Goal: Information Seeking & Learning: Learn about a topic

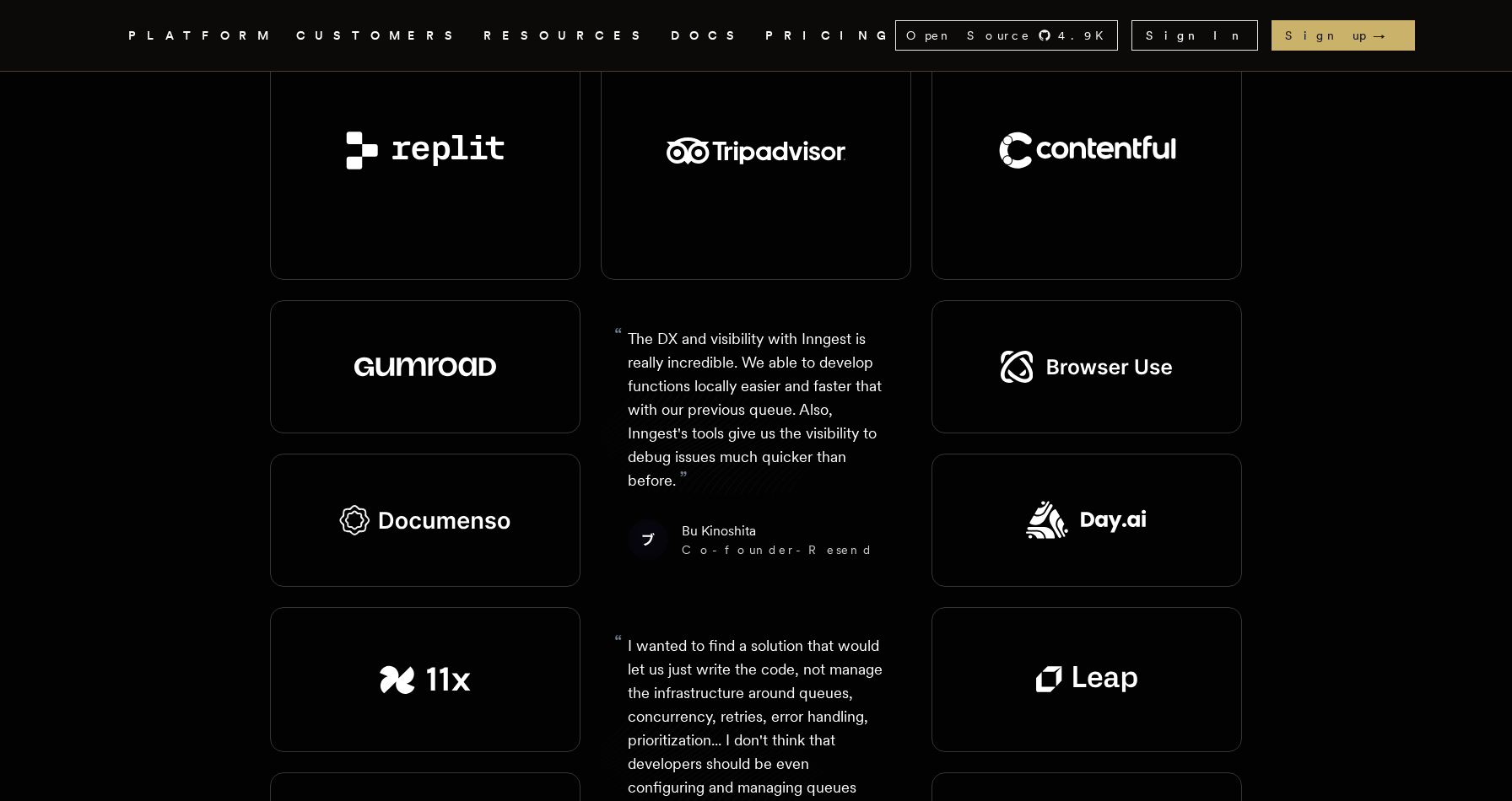
scroll to position [1678, 0]
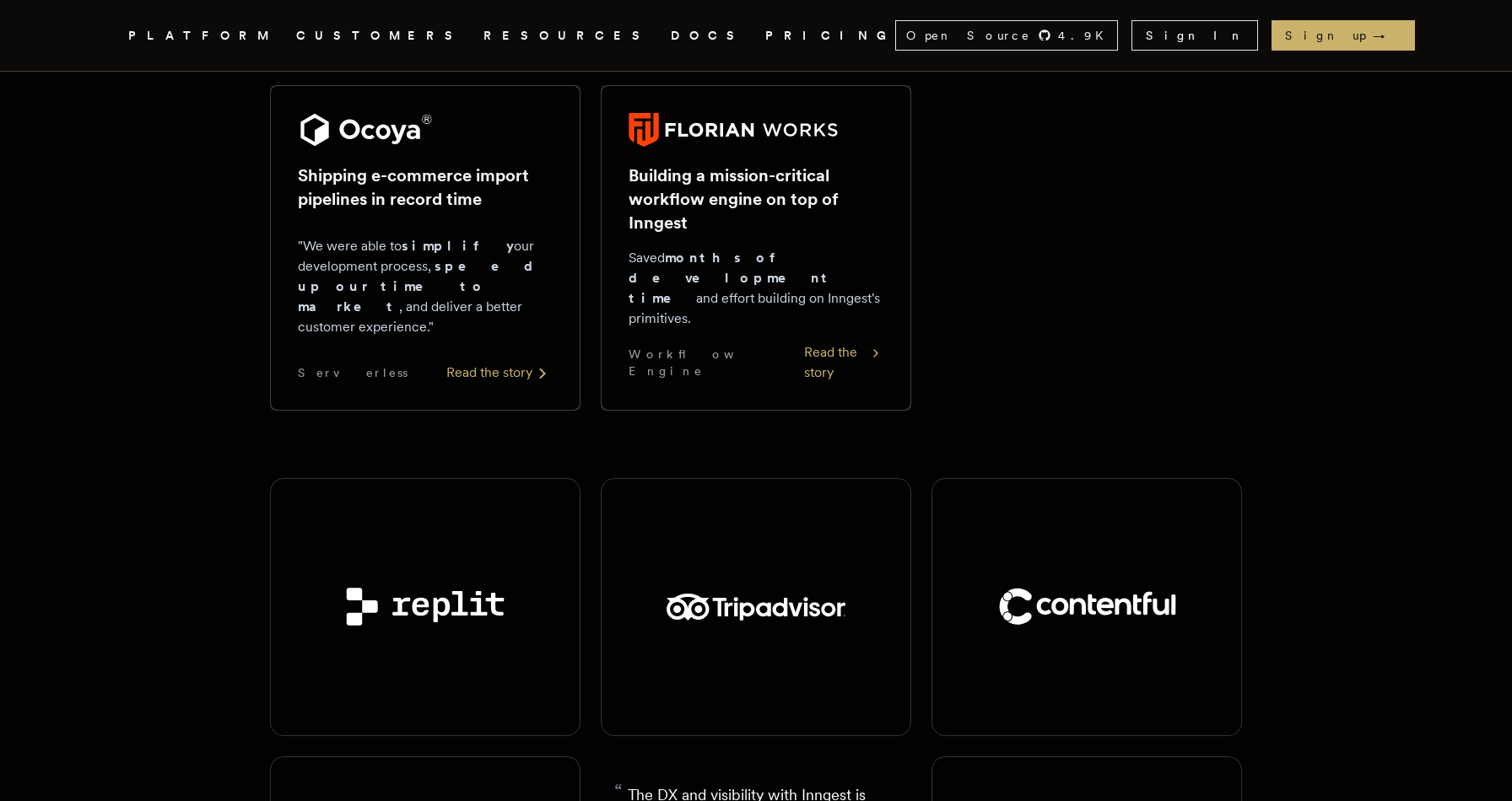
click at [765, 33] on link "PRICING" at bounding box center [830, 35] width 130 height 21
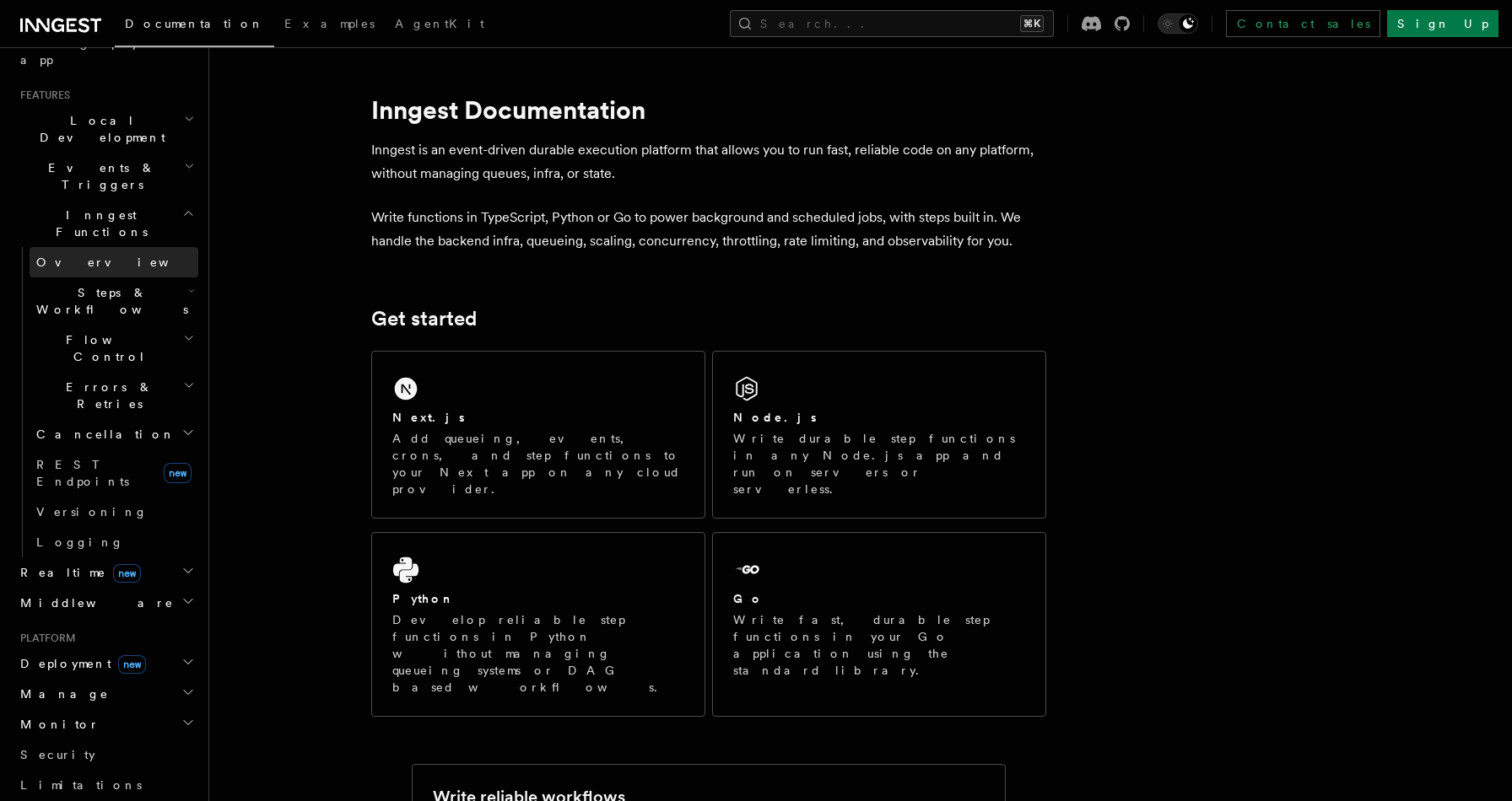
scroll to position [581, 0]
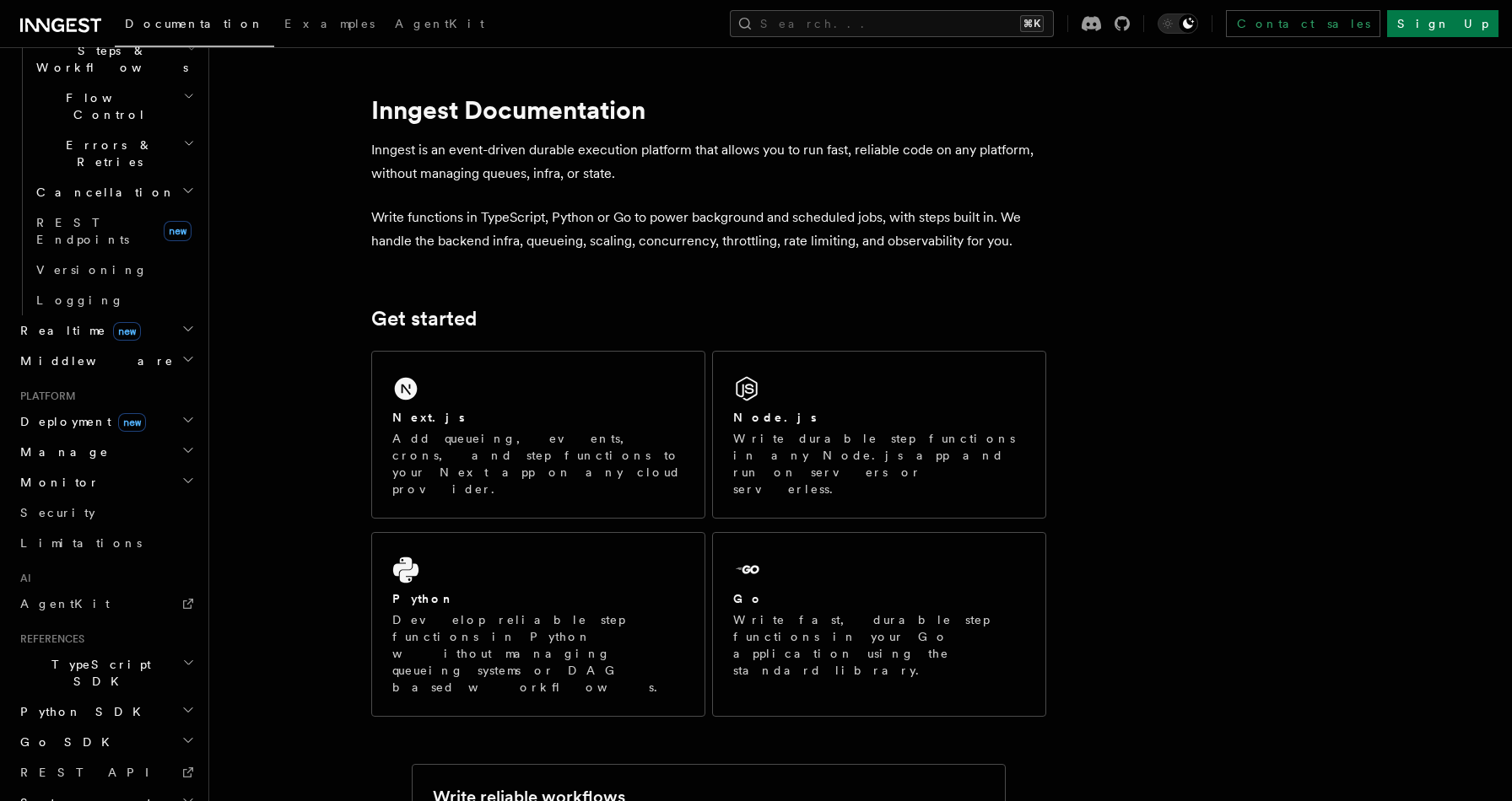
click at [43, 734] on span "Go SDK" at bounding box center [67, 742] width 106 height 17
click at [63, 649] on h2 "TypeScript SDK" at bounding box center [105, 672] width 185 height 47
click at [66, 656] on span "TypeScript SDK" at bounding box center [97, 672] width 168 height 33
